Goal: Task Accomplishment & Management: Use online tool/utility

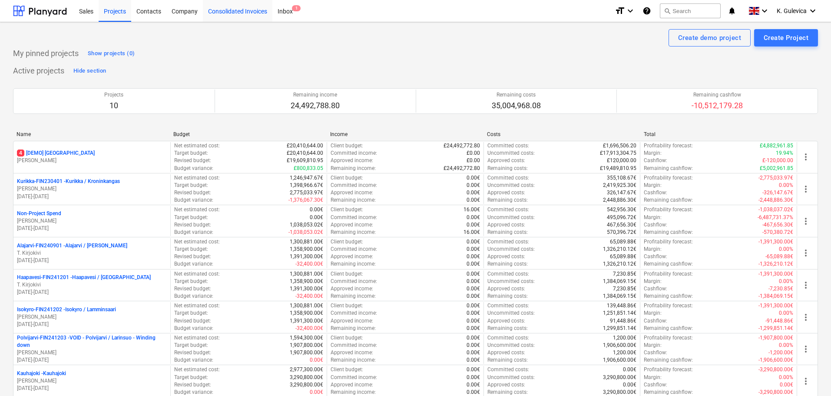
drag, startPoint x: 222, startPoint y: 12, endPoint x: 228, endPoint y: 16, distance: 7.1
click at [222, 12] on div "Consolidated Invoices" at bounding box center [237, 11] width 69 height 22
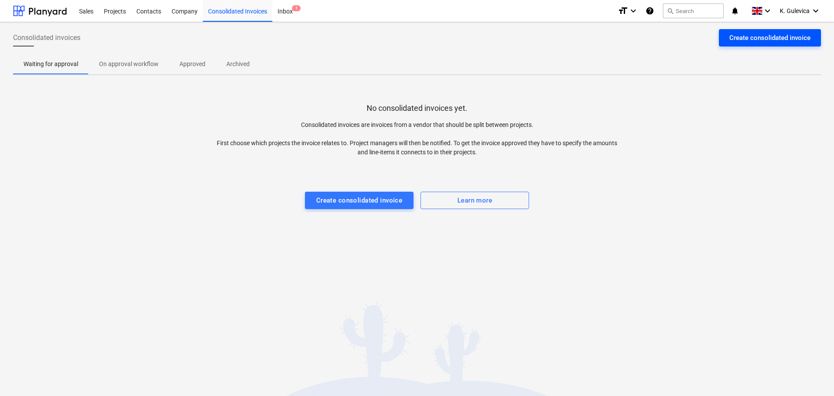
click at [789, 40] on div "Create consolidated invoice" at bounding box center [769, 37] width 81 height 11
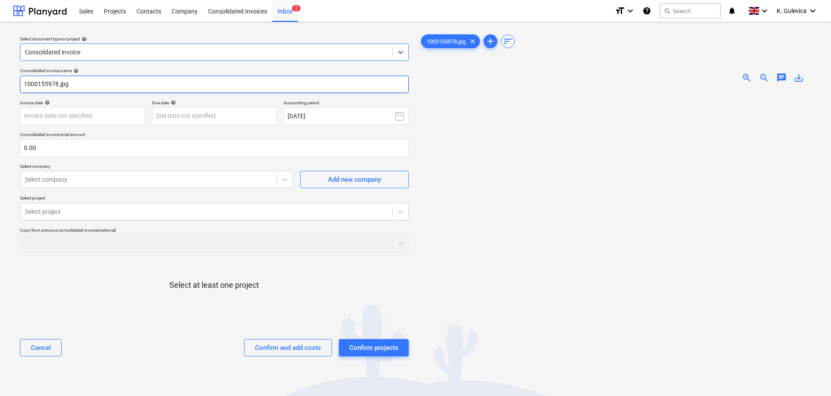
click at [75, 82] on input "1000155978.jpg" at bounding box center [214, 84] width 389 height 17
type input "1"
type input "1080435"
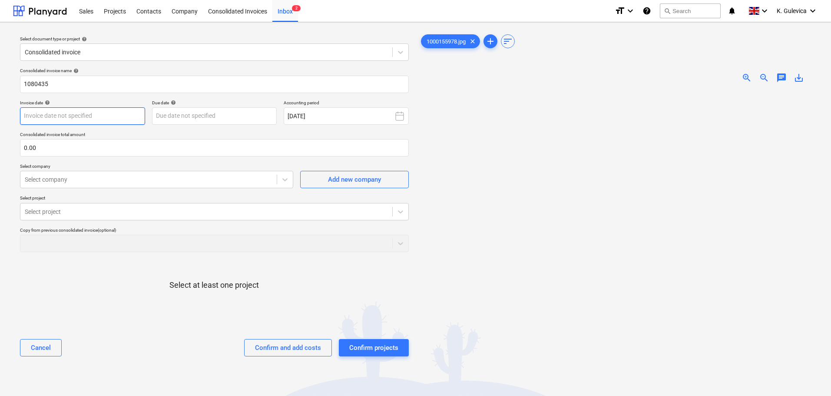
click at [88, 116] on body "Sales Projects Contacts Company Consolidated Invoices Inbox 2 format_size keybo…" at bounding box center [415, 198] width 831 height 396
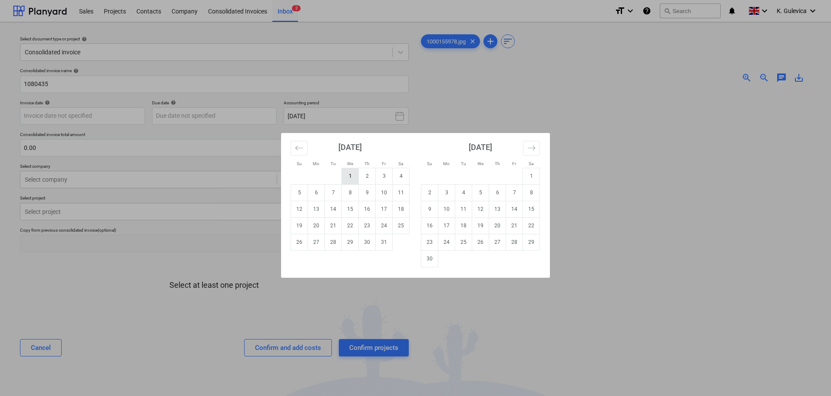
click at [353, 174] on td "1" at bounding box center [350, 176] width 17 height 17
type input "[DATE]"
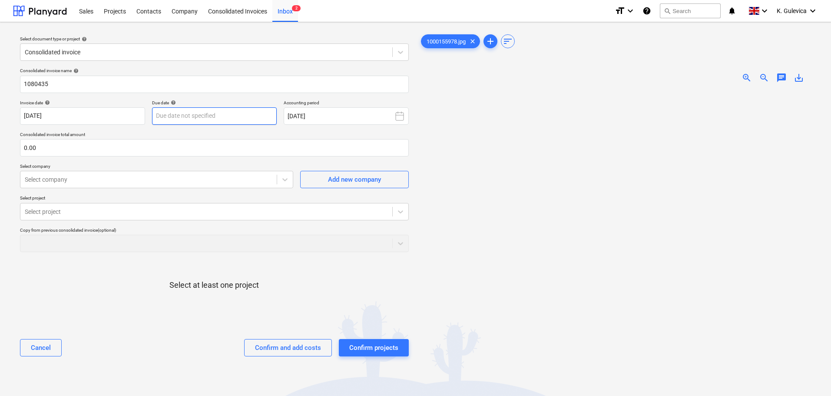
click at [247, 115] on body "Sales Projects Contacts Company Consolidated Invoices Inbox 2 format_size keybo…" at bounding box center [415, 198] width 831 height 396
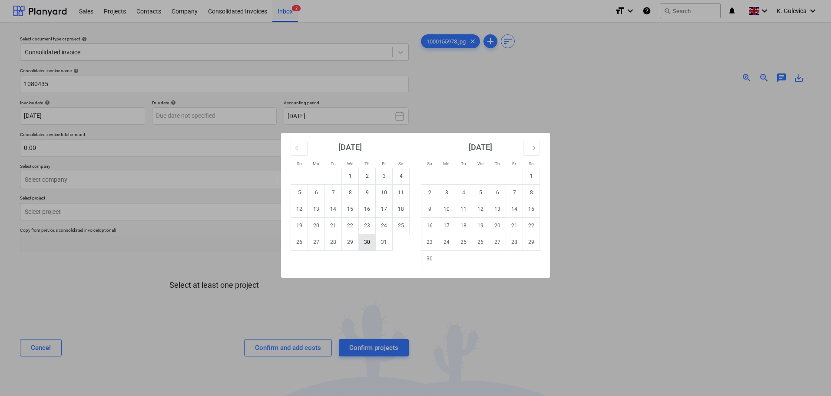
click at [371, 244] on td "30" at bounding box center [367, 242] width 17 height 17
type input "[DATE]"
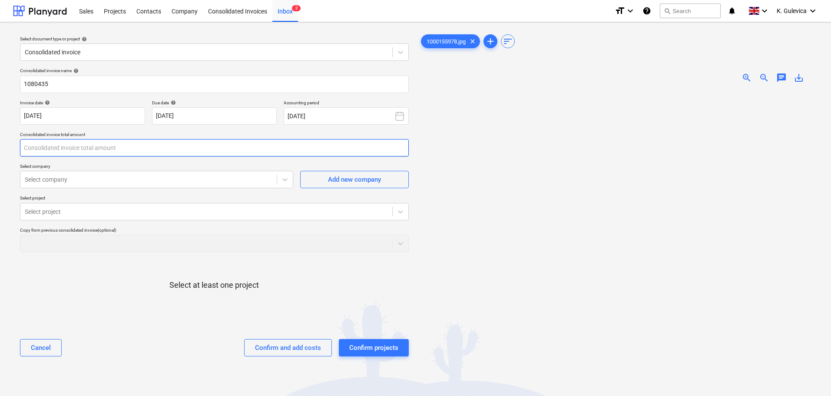
click at [99, 144] on input "text" at bounding box center [214, 147] width 389 height 17
type input "h"
type input "7,228.79"
click at [132, 180] on div at bounding box center [149, 179] width 248 height 9
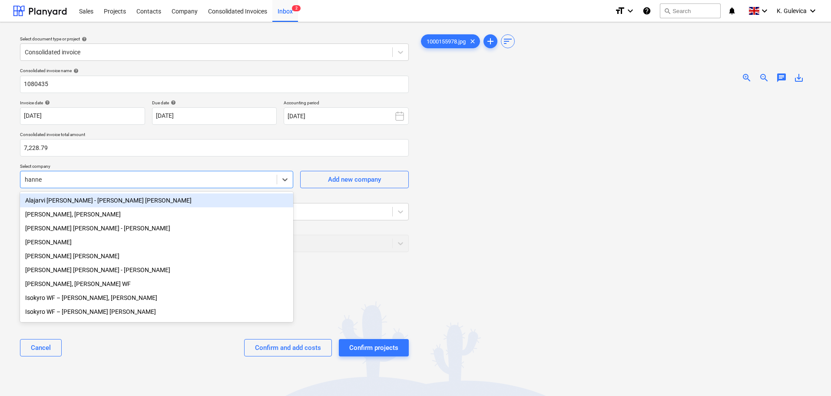
type input "[PERSON_NAME]"
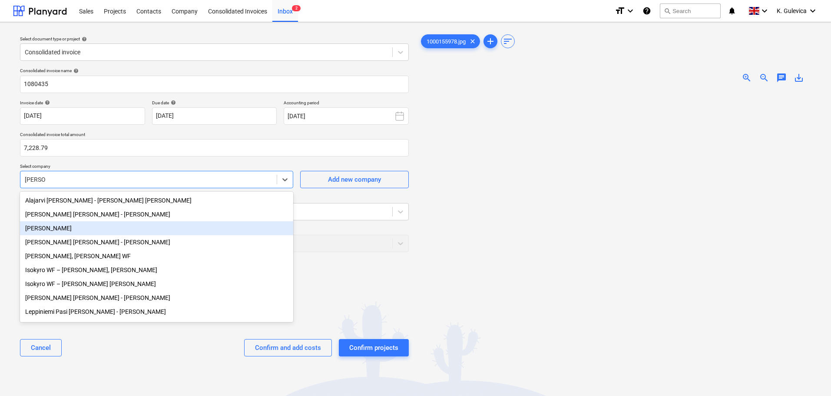
click at [61, 226] on div "[PERSON_NAME]" at bounding box center [156, 228] width 273 height 14
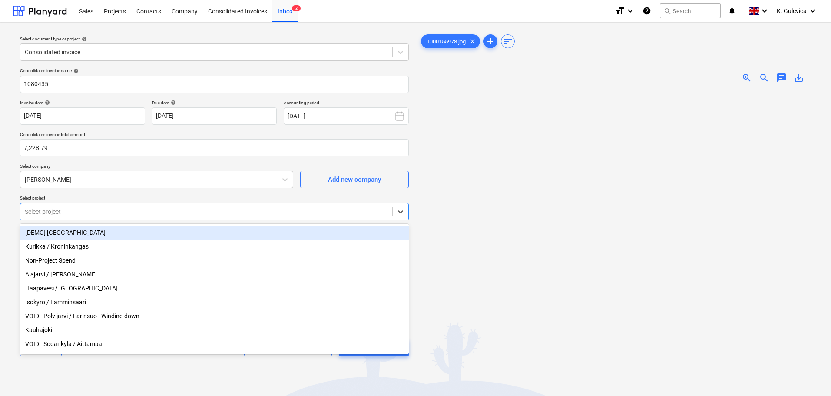
click at [85, 216] on div at bounding box center [206, 211] width 363 height 9
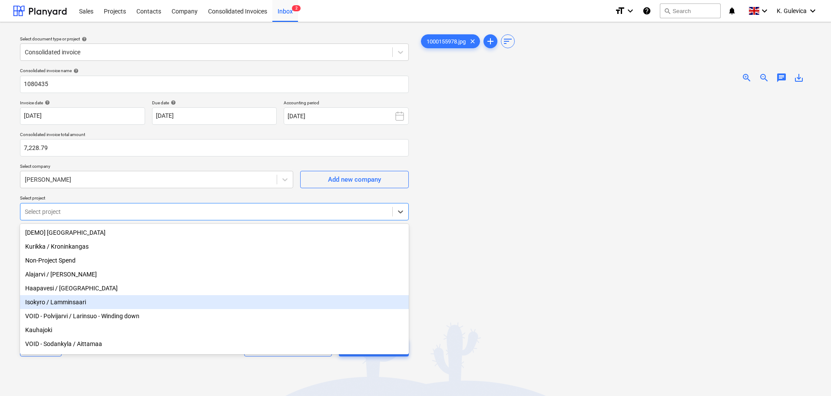
click at [71, 304] on div "Isokyro / Lamminsaari" at bounding box center [214, 302] width 389 height 14
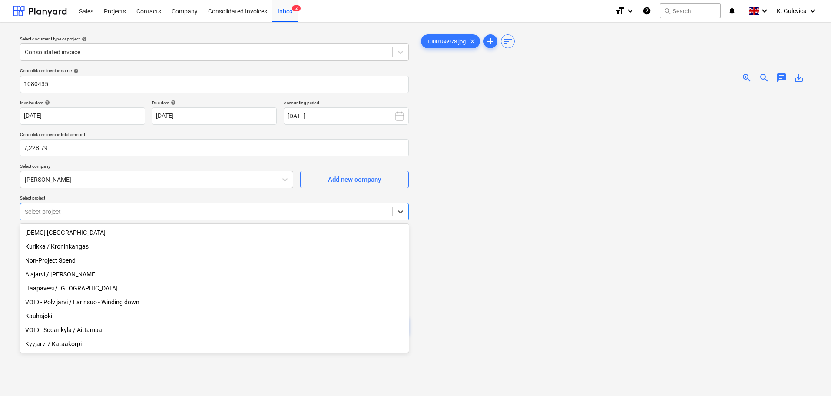
click at [67, 244] on div "Kurikka / Kroninkangas" at bounding box center [214, 246] width 389 height 14
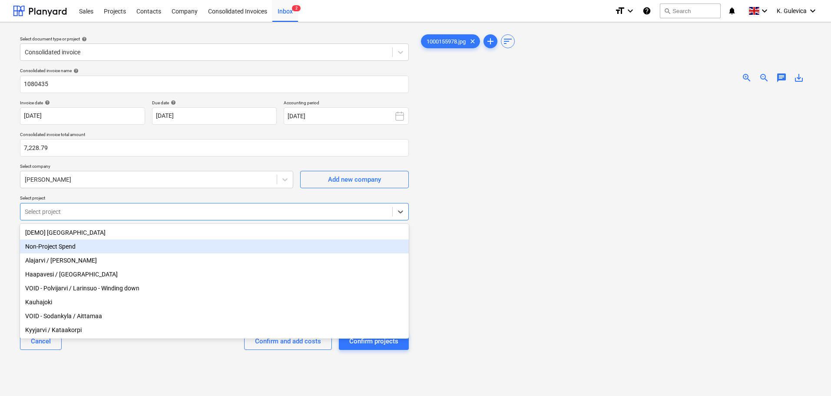
click at [67, 246] on div "Non-Project Spend" at bounding box center [214, 246] width 389 height 14
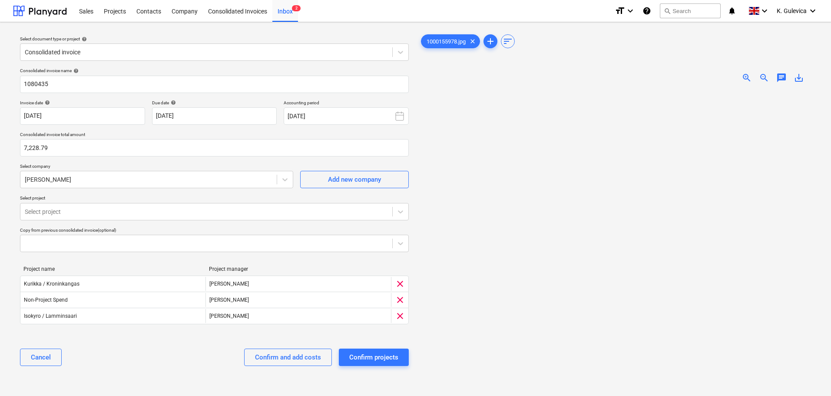
click at [184, 354] on div "Cancel Confirm and add costs Confirm projects" at bounding box center [214, 356] width 389 height 31
click at [288, 360] on div "Confirm and add costs" at bounding box center [288, 356] width 66 height 11
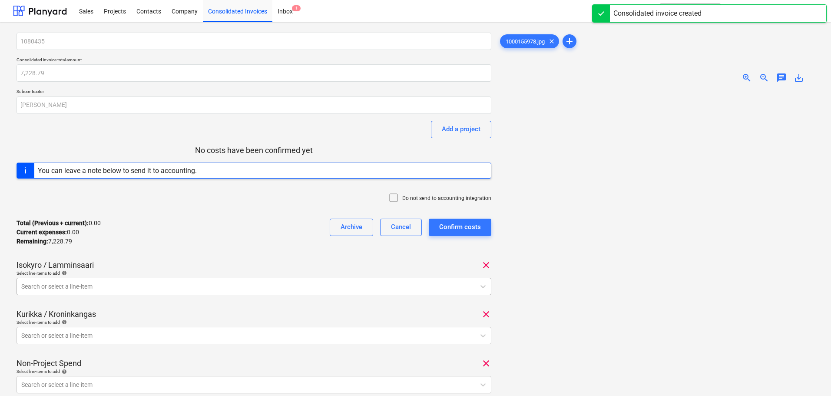
click at [110, 286] on body "Sales Projects Contacts Company Consolidated Invoices Inbox 1 format_size keybo…" at bounding box center [415, 198] width 831 height 396
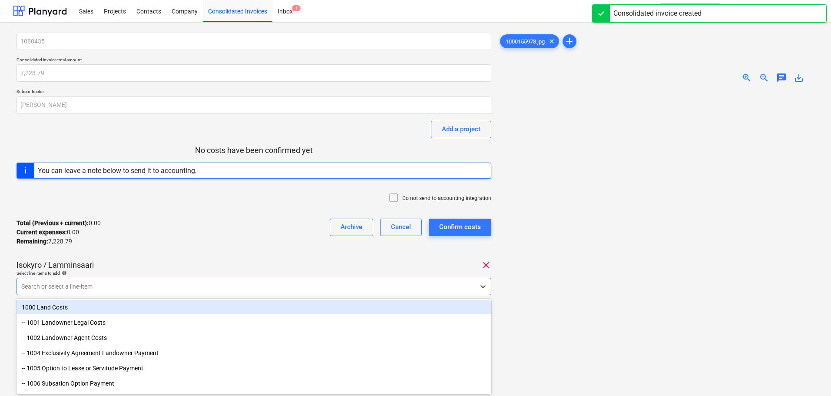
scroll to position [38, 0]
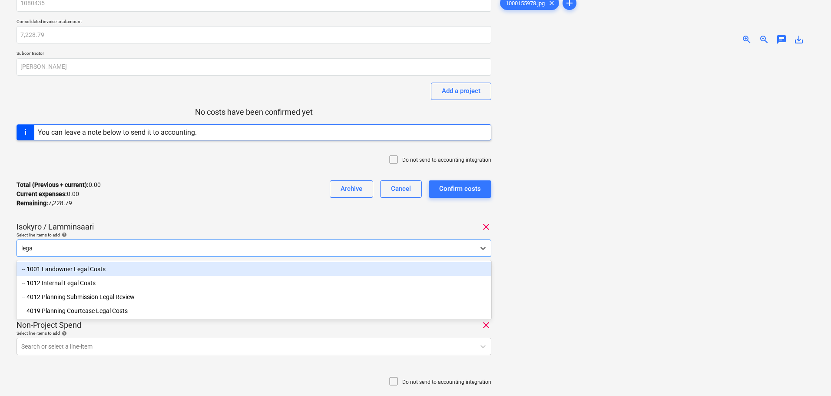
type input "legal"
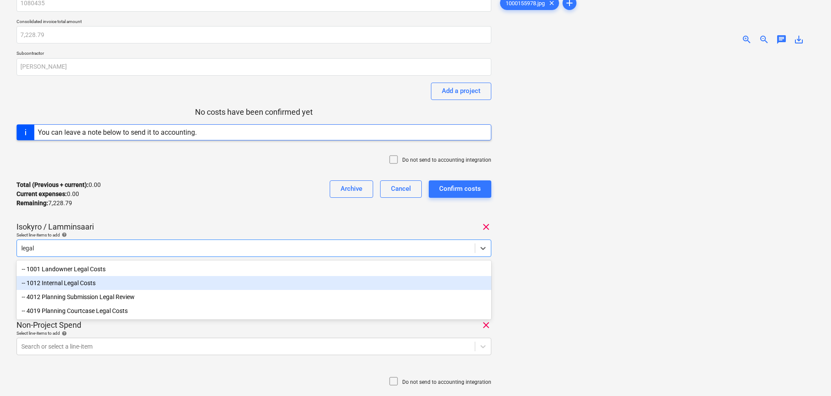
click at [84, 284] on div "-- 1012 Internal Legal Costs" at bounding box center [254, 283] width 475 height 14
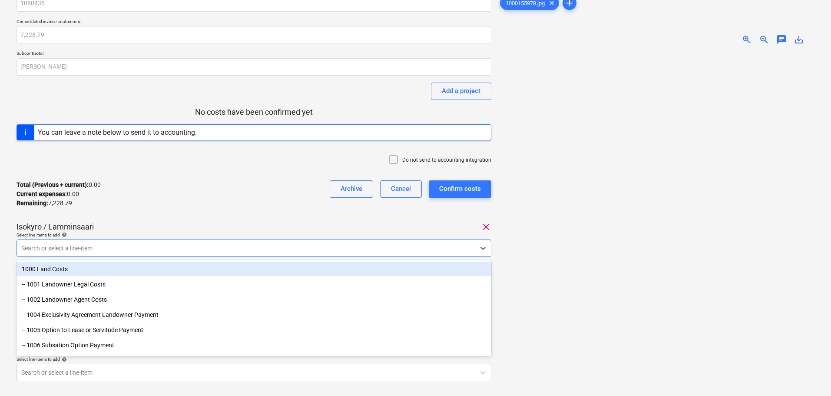
click at [163, 215] on div "1080435 Consolidated invoice total amount 7,228.79 Subcontractor [PERSON_NAME] …" at bounding box center [254, 228] width 475 height 468
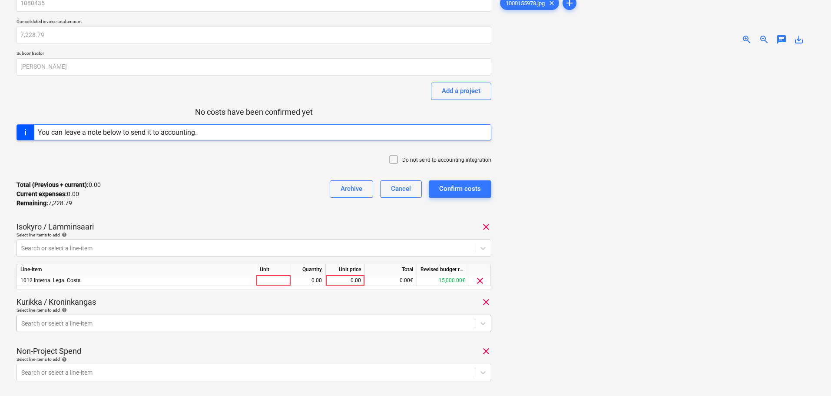
click at [188, 327] on body "Sales Projects Contacts Company Consolidated Invoices Inbox 1 format_size keybo…" at bounding box center [415, 160] width 831 height 396
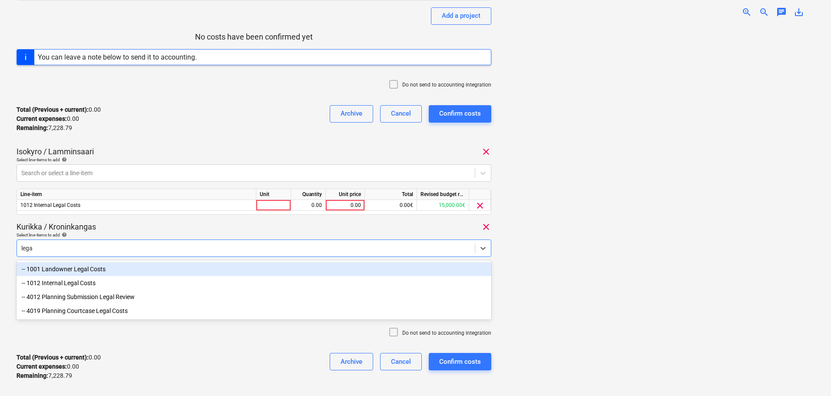
type input "legal"
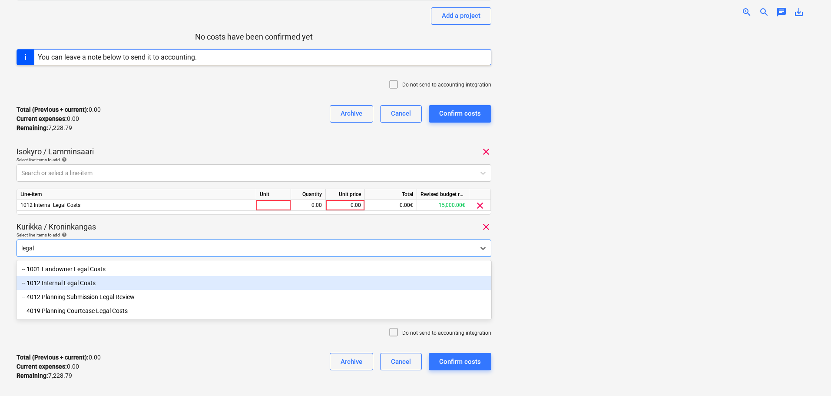
click at [89, 283] on div "-- 1012 Internal Legal Costs" at bounding box center [254, 283] width 475 height 14
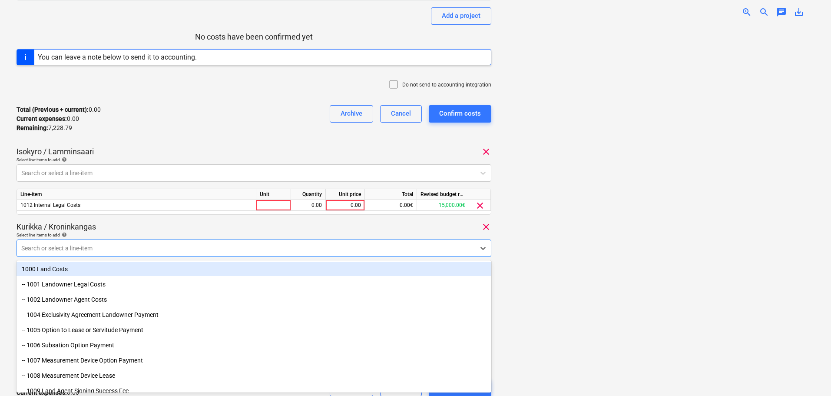
click at [160, 224] on div "[PERSON_NAME] / Kroninkangas clear" at bounding box center [254, 226] width 475 height 10
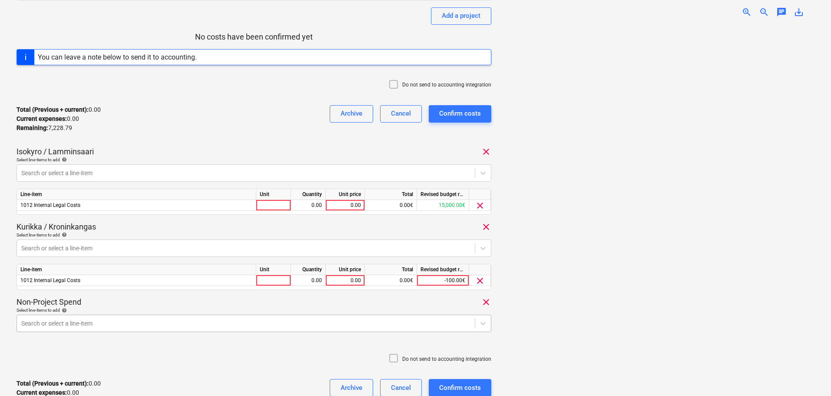
click at [136, 282] on body "Sales Projects Contacts Company Consolidated Invoices Inbox 1 format_size keybo…" at bounding box center [415, 85] width 831 height 396
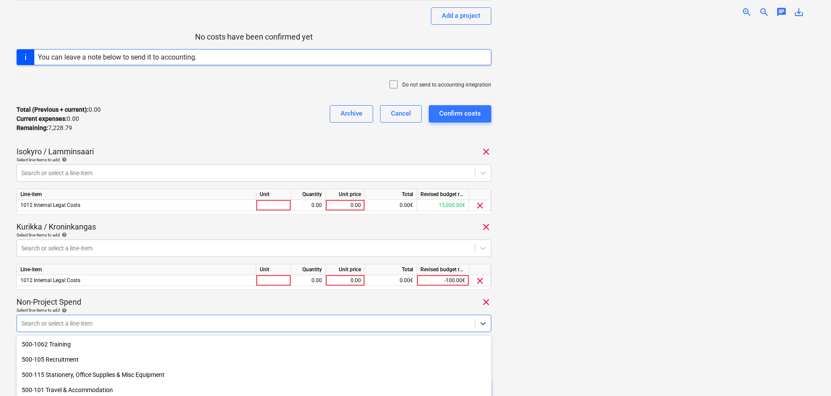
scroll to position [188, 0]
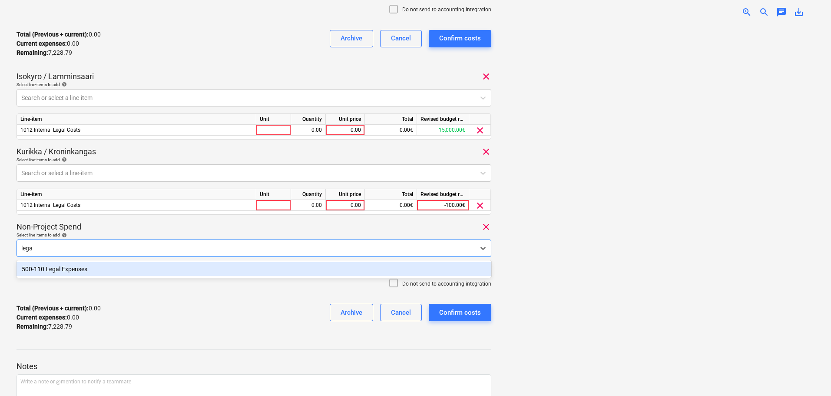
type input "legal"
click at [97, 263] on div "500-110 Legal Expenses" at bounding box center [254, 269] width 475 height 14
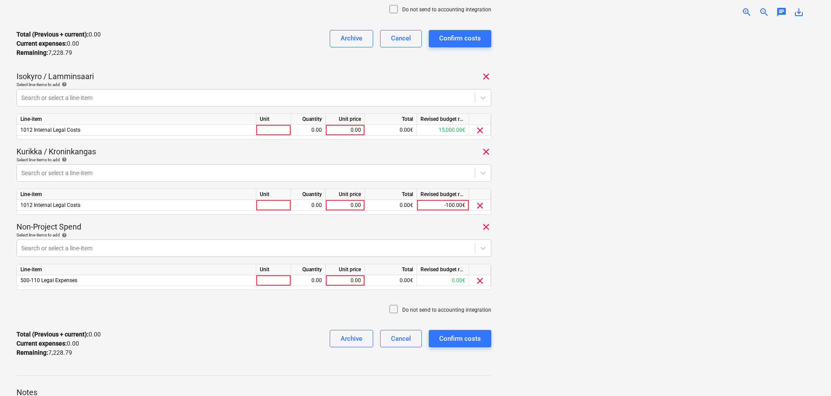
click at [115, 225] on div "Non-Project Spend clear" at bounding box center [254, 226] width 475 height 10
click at [345, 125] on div "0.00" at bounding box center [345, 130] width 32 height 11
type input "3737.50"
click at [346, 202] on div "0.00" at bounding box center [345, 205] width 32 height 11
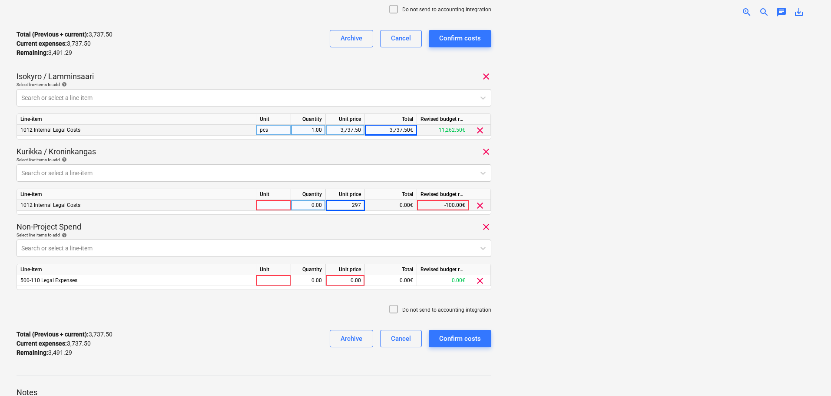
type input "2975"
click at [345, 280] on div "0.00" at bounding box center [345, 280] width 32 height 11
type input "516.29"
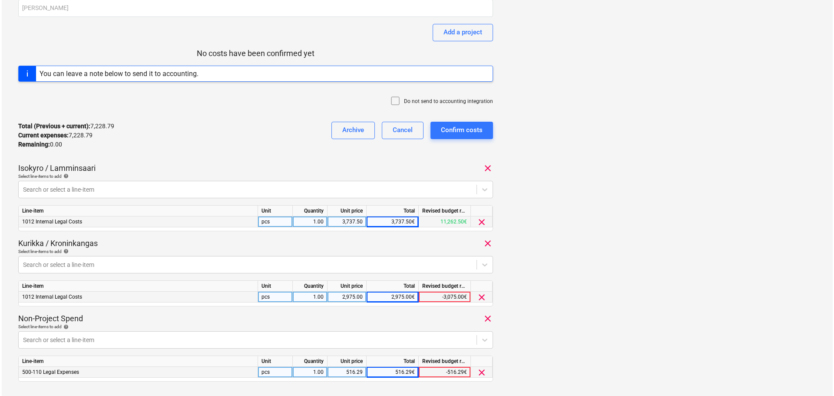
scroll to position [282, 0]
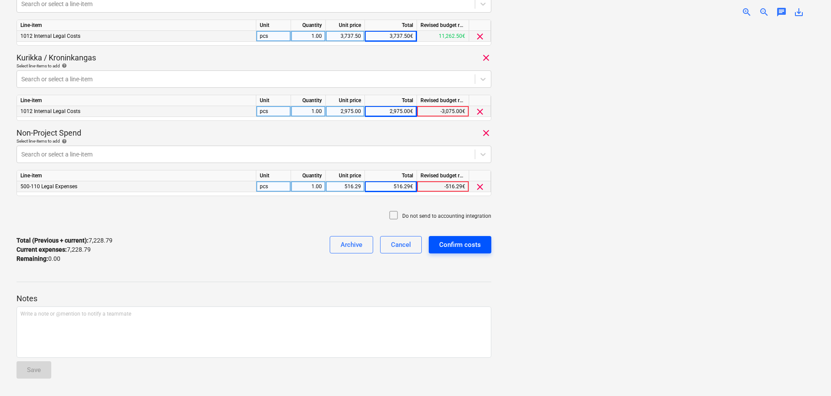
click at [459, 244] on div "Confirm costs" at bounding box center [460, 244] width 42 height 11
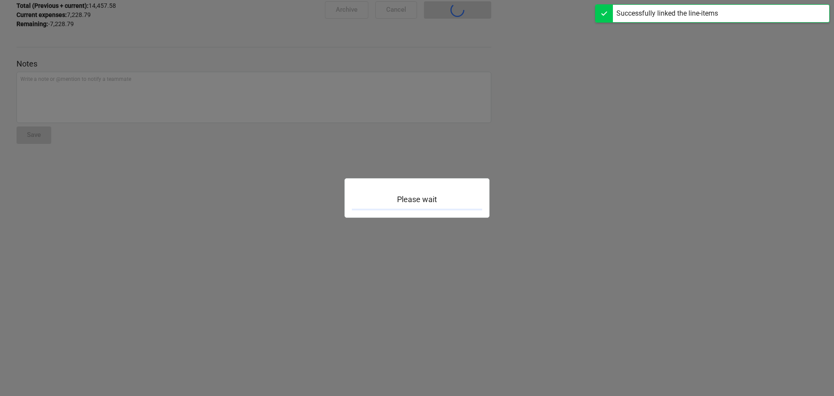
scroll to position [76, 0]
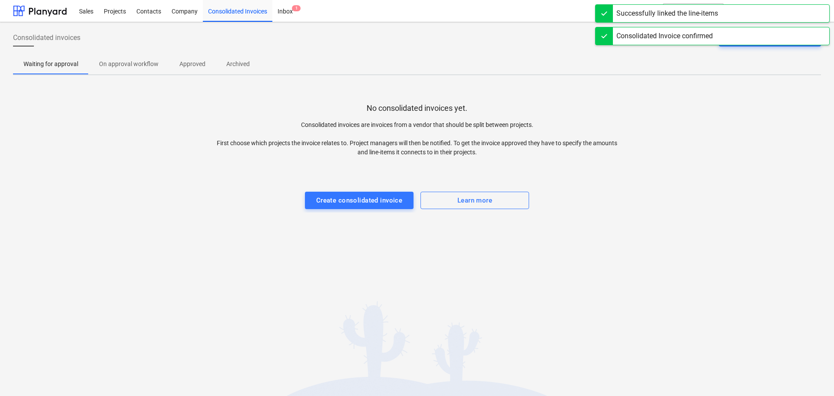
click at [191, 61] on p "Approved" at bounding box center [192, 63] width 26 height 9
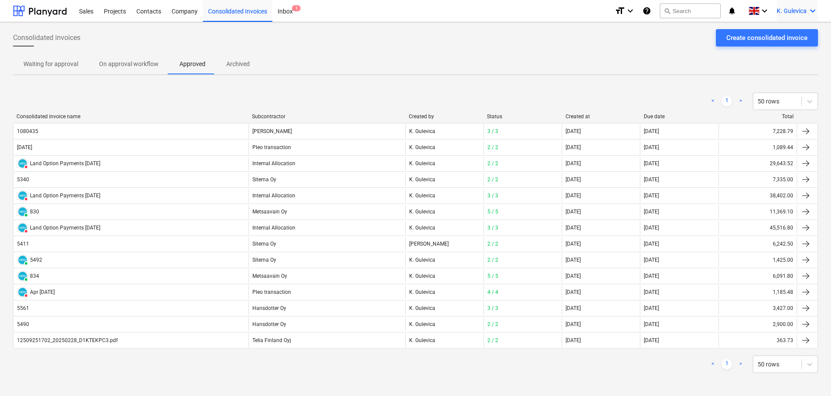
click at [802, 14] on span "K. Gulevica" at bounding box center [791, 10] width 30 height 7
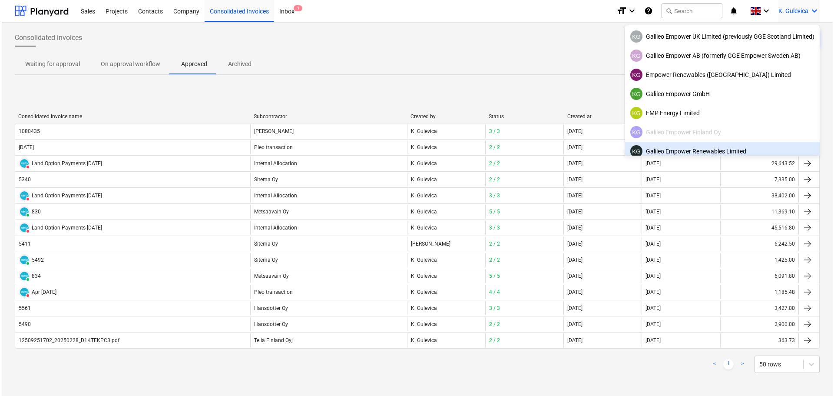
scroll to position [55, 0]
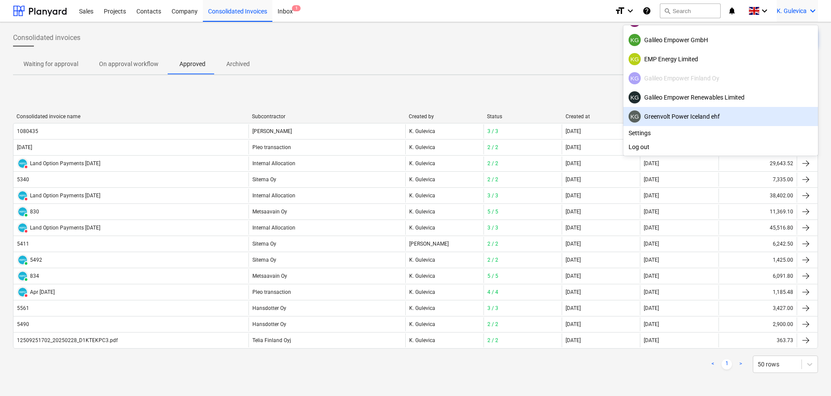
click at [699, 112] on div "KG Greenvolt Power Iceland ehf" at bounding box center [720, 116] width 184 height 12
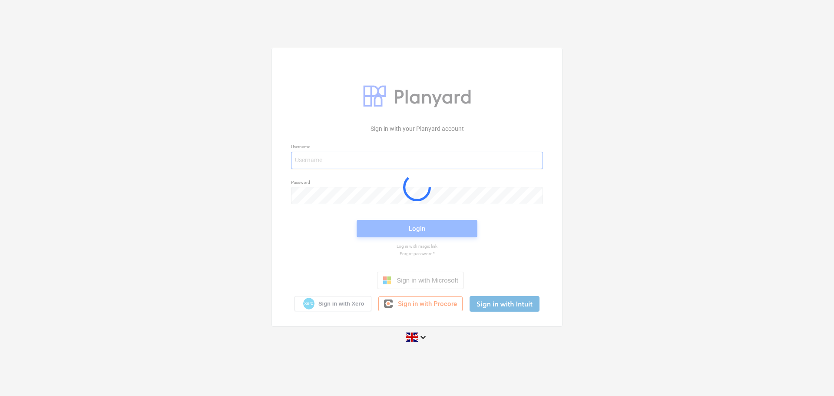
type input "[EMAIL_ADDRESS][DOMAIN_NAME]"
